Goal: Task Accomplishment & Management: Manage account settings

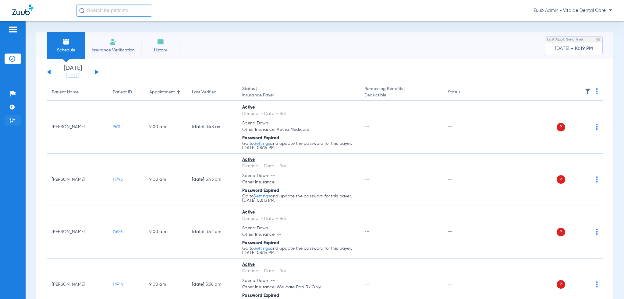
click at [9, 120] on img at bounding box center [12, 121] width 6 height 6
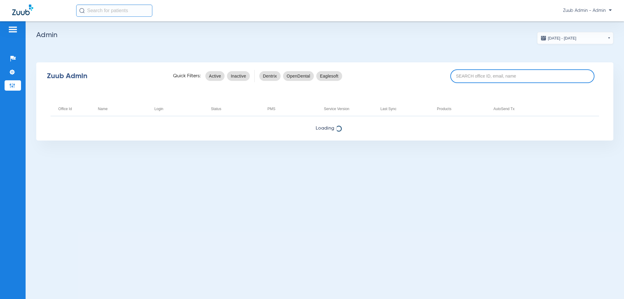
click at [501, 72] on input at bounding box center [522, 76] width 144 height 14
paste input "17007104"
type input "17007104"
drag, startPoint x: 618, startPoint y: 3, endPoint x: 623, endPoint y: 4, distance: 5.3
click at [620, 3] on div "Zuub Admin - Admin" at bounding box center [312, 10] width 624 height 21
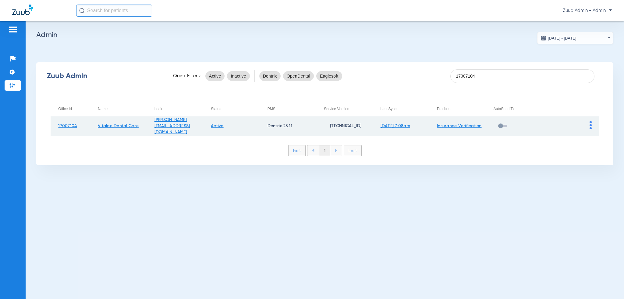
click at [588, 125] on td at bounding box center [570, 126] width 57 height 20
click at [590, 126] on img at bounding box center [590, 125] width 2 height 8
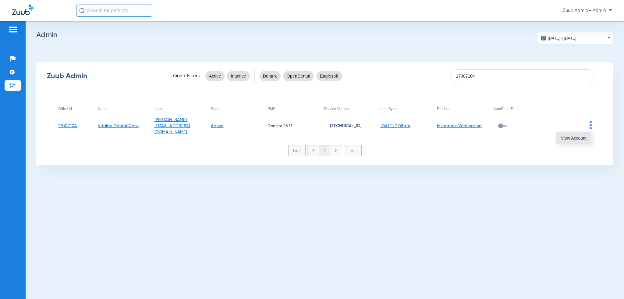
click at [582, 139] on span "View Account" at bounding box center [574, 138] width 26 height 4
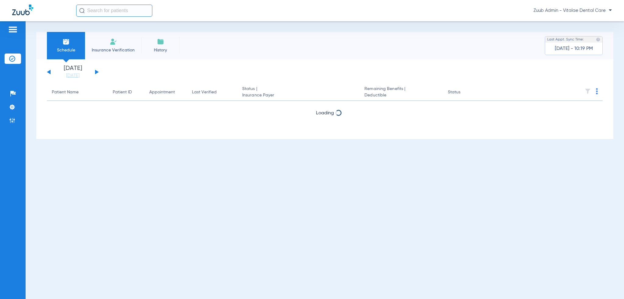
click at [50, 75] on div "[DATE] [DATE] [DATE] [DATE] [DATE] [DATE] [DATE] [DATE] [DATE] [DATE] [DATE] [D…" at bounding box center [73, 71] width 52 height 13
click at [48, 74] on div "[DATE] [DATE] [DATE] [DATE] [DATE] [DATE] [DATE] [DATE] [DATE] [DATE] [DATE] [D…" at bounding box center [73, 71] width 52 height 13
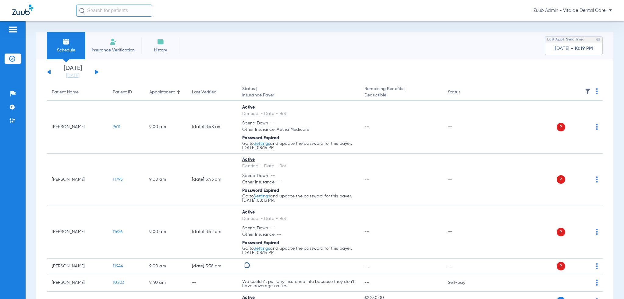
click at [48, 73] on div "[DATE] [DATE] [DATE] [DATE] [DATE] [DATE] [DATE] [DATE] [DATE] [DATE] [DATE] [D…" at bounding box center [73, 71] width 52 height 13
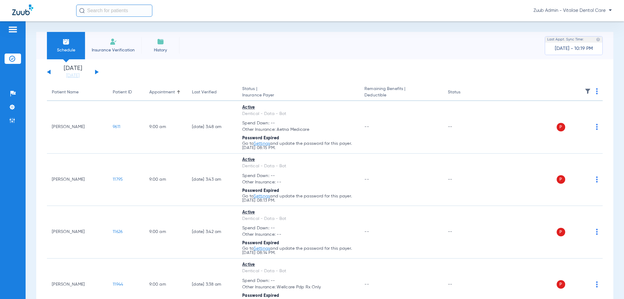
click at [49, 72] on button at bounding box center [49, 72] width 4 height 5
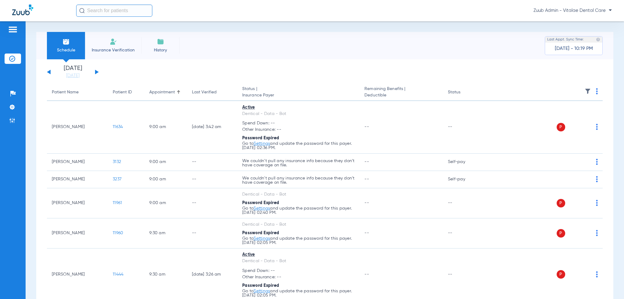
click at [597, 97] on th at bounding box center [543, 92] width 118 height 17
click at [596, 95] on span at bounding box center [597, 93] width 2 height 4
click at [581, 112] on button "Verify All" at bounding box center [569, 116] width 48 height 12
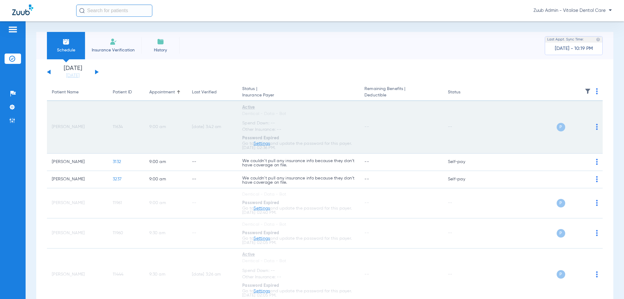
drag, startPoint x: 125, startPoint y: 129, endPoint x: 112, endPoint y: 129, distance: 12.8
click at [112, 129] on td "11634" at bounding box center [126, 127] width 37 height 53
copy span "11634"
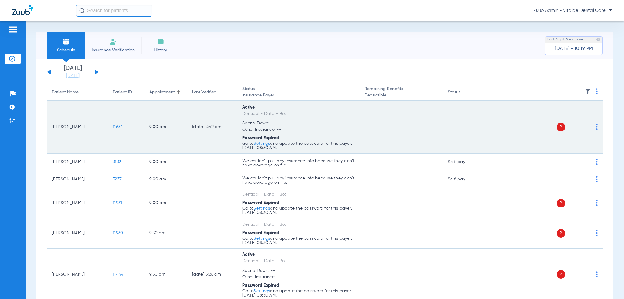
drag, startPoint x: 128, startPoint y: 128, endPoint x: 123, endPoint y: 128, distance: 4.6
copy span "11634"
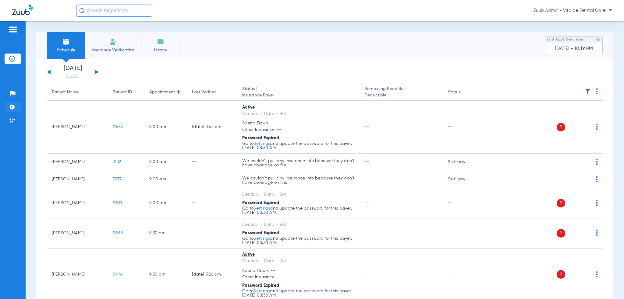
click at [17, 107] on li "Settings" at bounding box center [13, 107] width 16 height 10
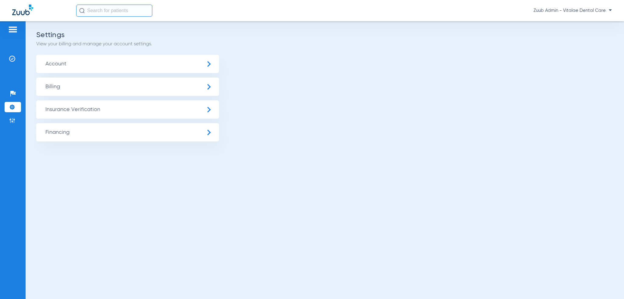
click at [91, 112] on span "Insurance Verification" at bounding box center [127, 109] width 183 height 18
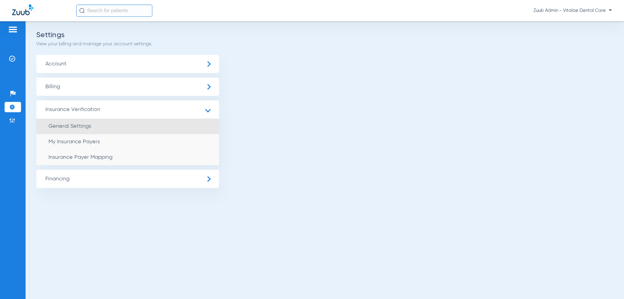
click at [95, 128] on li "General Settings" at bounding box center [127, 127] width 183 height 16
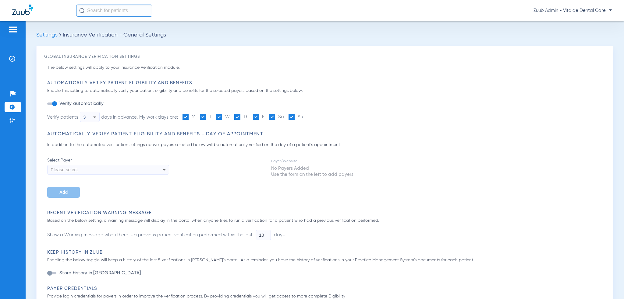
type input "1"
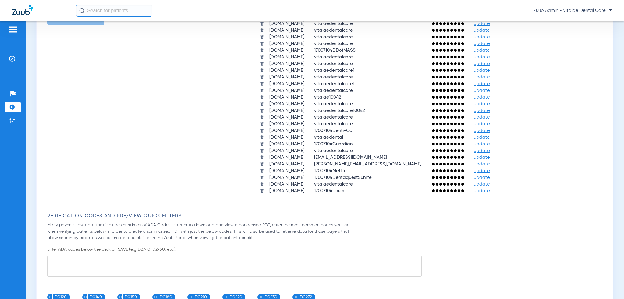
drag, startPoint x: 155, startPoint y: 118, endPoint x: 188, endPoint y: 13, distance: 110.2
click at [155, 118] on div "Payer/Website Username Password [DOMAIN_NAME] zuubinsurance update [DOMAIN_NAME…" at bounding box center [379, 67] width 451 height 255
